Goal: Task Accomplishment & Management: Manage account settings

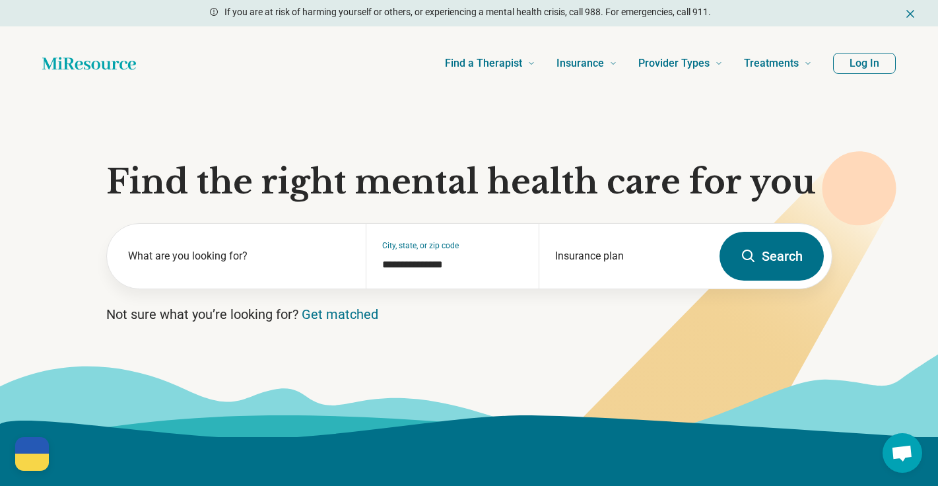
click at [868, 60] on button "Log In" at bounding box center [864, 63] width 63 height 21
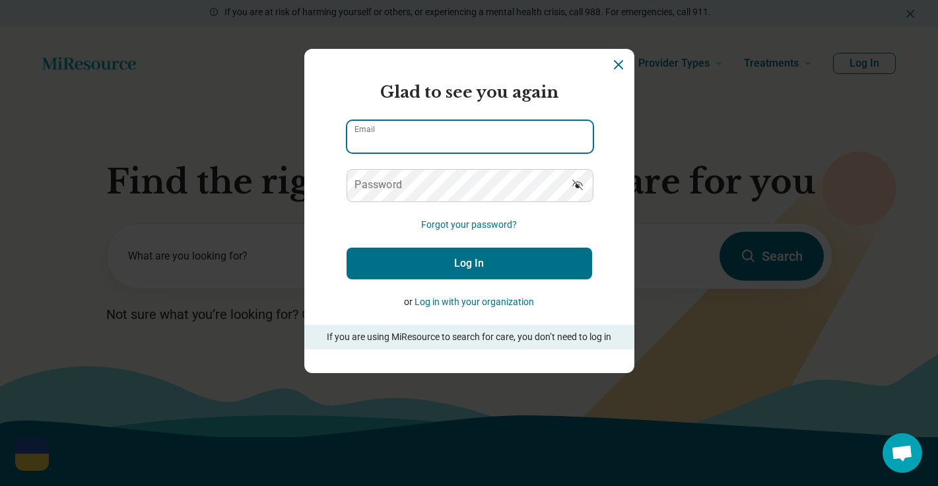
type input "**********"
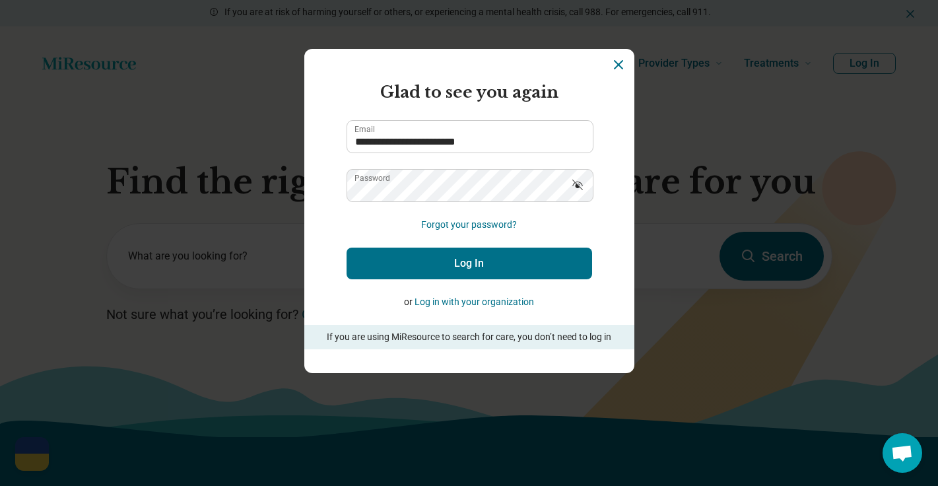
click at [552, 260] on button "Log In" at bounding box center [470, 264] width 246 height 32
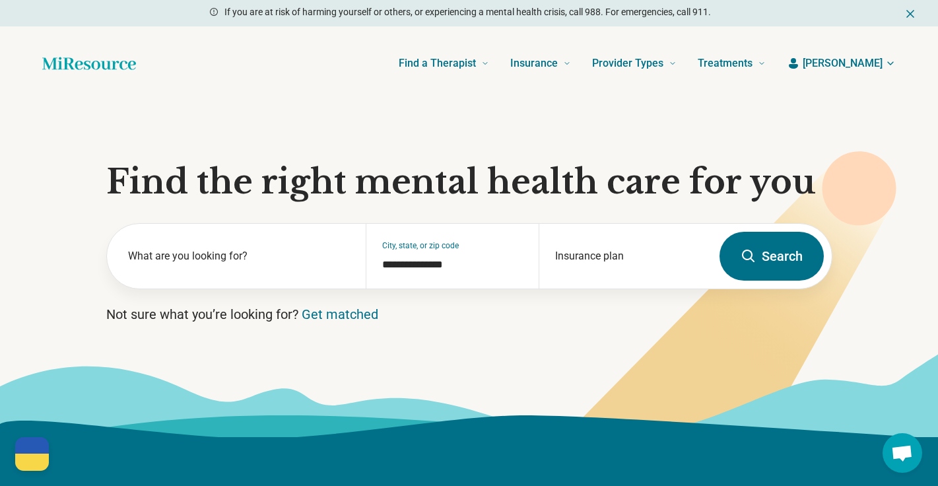
click at [865, 59] on span "[PERSON_NAME]" at bounding box center [843, 63] width 80 height 16
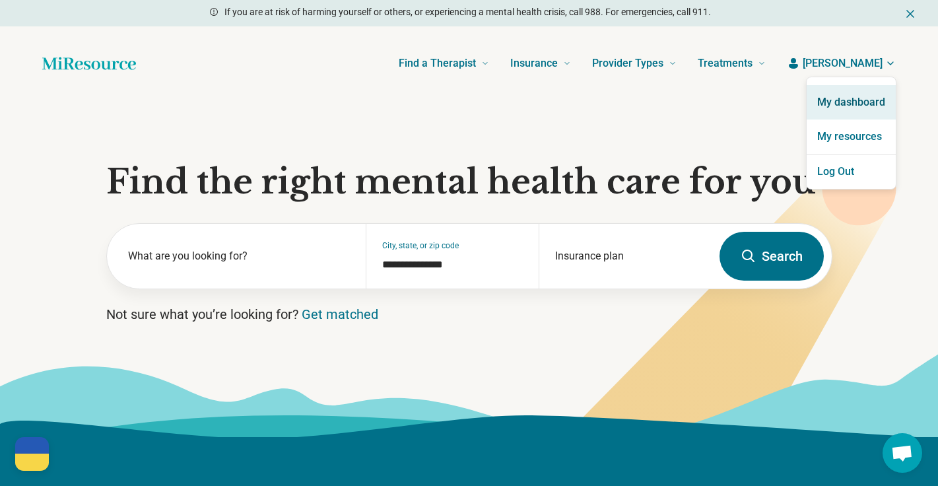
click at [857, 102] on link "My dashboard" at bounding box center [851, 102] width 89 height 34
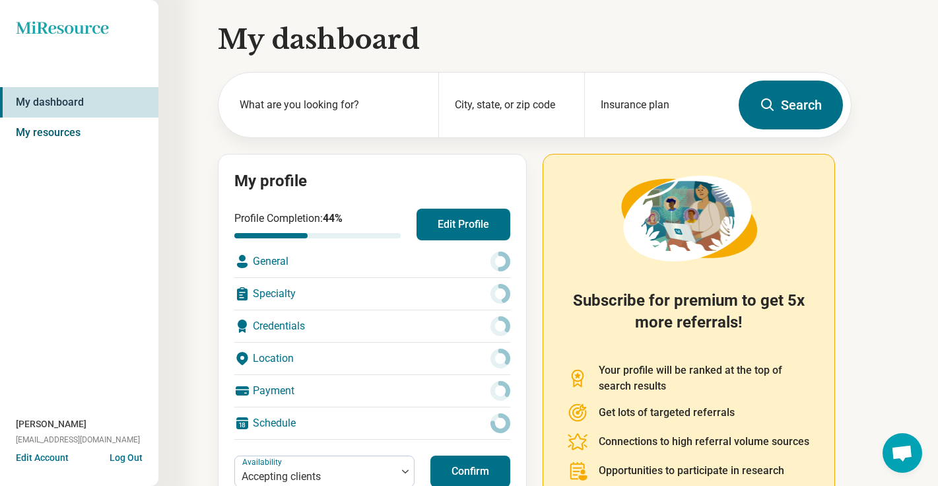
click at [72, 135] on link "My resources" at bounding box center [79, 133] width 159 height 30
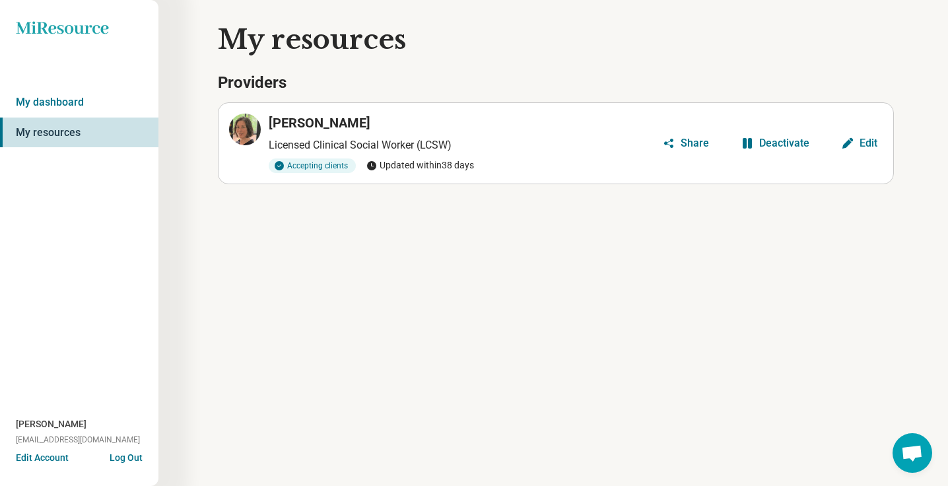
click at [317, 125] on h3 "[PERSON_NAME]" at bounding box center [320, 123] width 102 height 18
click at [868, 140] on div "Edit" at bounding box center [869, 143] width 18 height 11
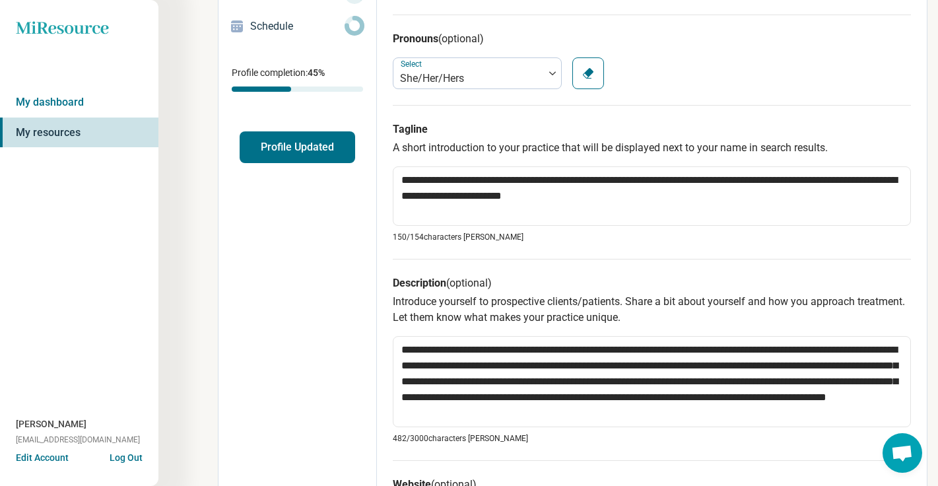
scroll to position [229, 0]
